Goal: Navigation & Orientation: Find specific page/section

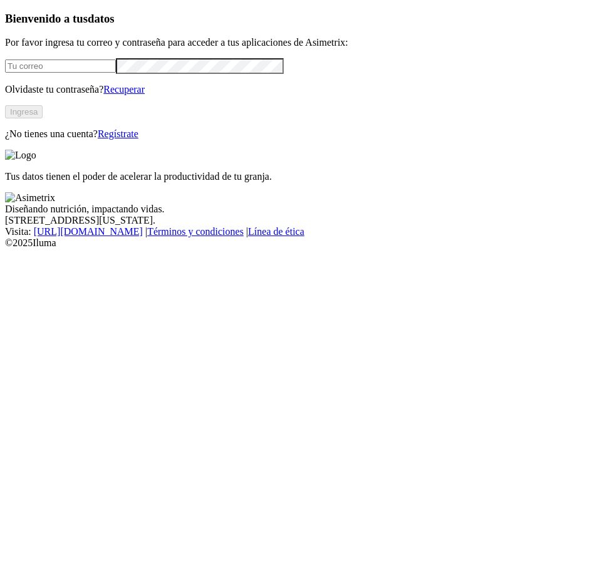
type input "[EMAIL_ADDRESS][DOMAIN_NAME]"
drag, startPoint x: 375, startPoint y: 119, endPoint x: 115, endPoint y: 257, distance: 294.7
click at [43, 118] on button "Ingresa" at bounding box center [24, 111] width 38 height 13
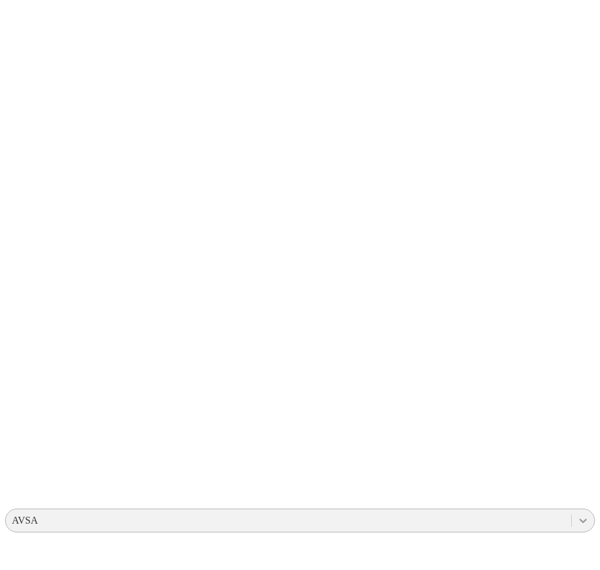
click at [577, 514] on icon at bounding box center [583, 520] width 13 height 13
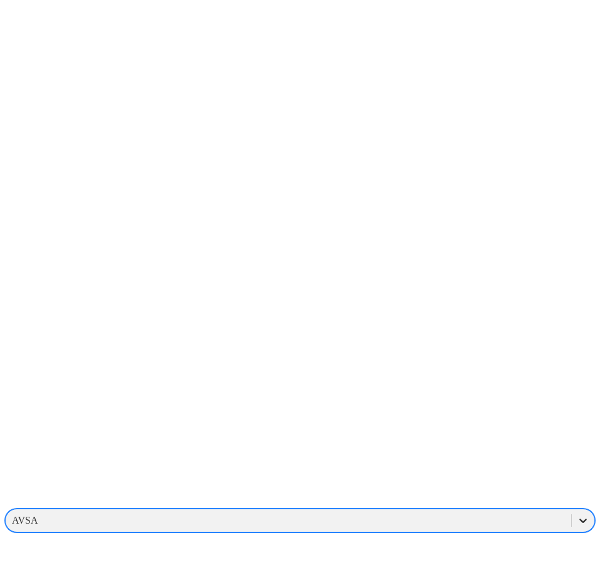
click at [577, 514] on icon at bounding box center [583, 520] width 13 height 13
